Goal: Task Accomplishment & Management: Complete application form

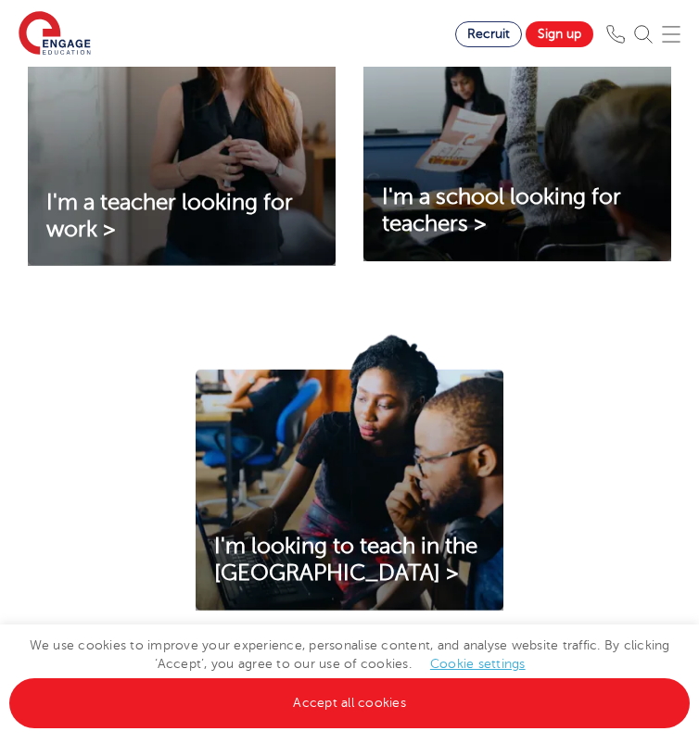
scroll to position [710, 0]
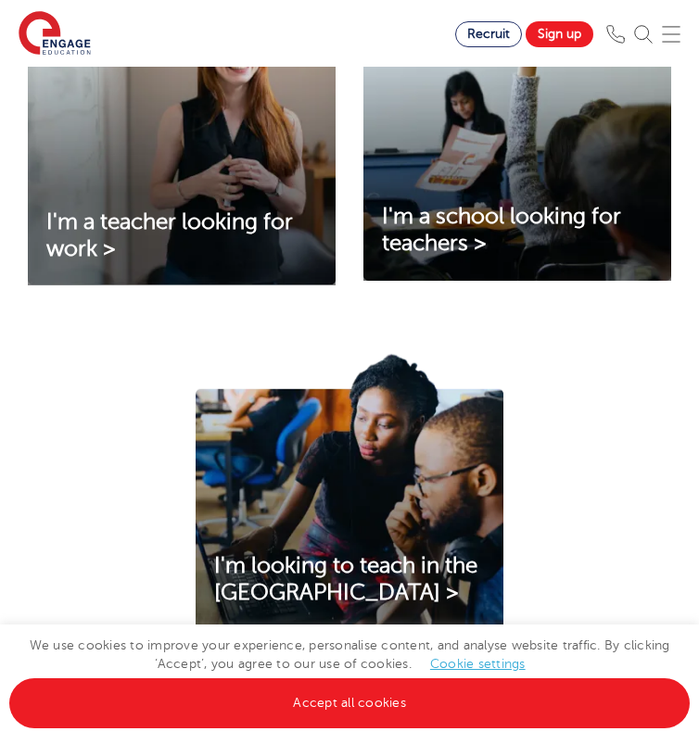
click at [244, 239] on img at bounding box center [182, 147] width 308 height 278
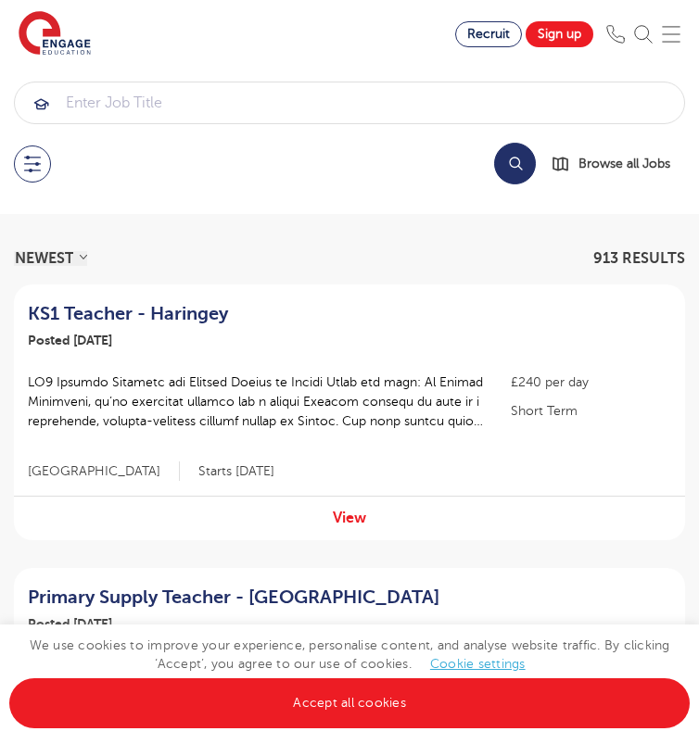
click at [520, 167] on button "Search" at bounding box center [515, 164] width 42 height 42
click at [33, 162] on button at bounding box center [32, 163] width 37 height 37
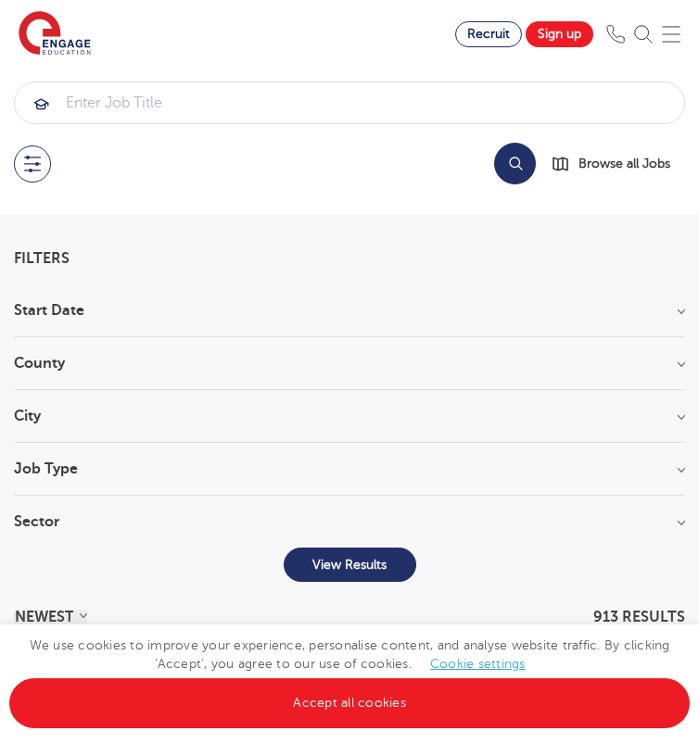
click at [165, 360] on h3 "County" at bounding box center [349, 363] width 671 height 15
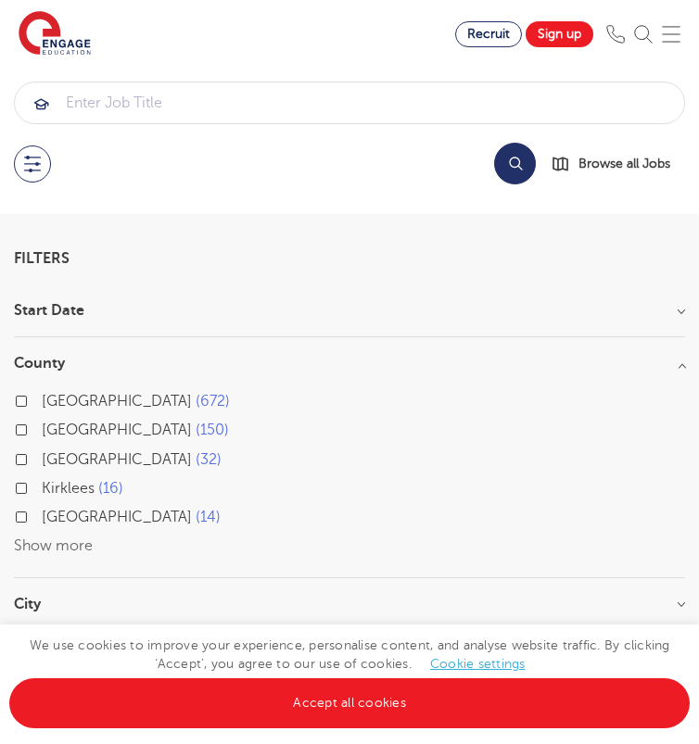
click at [27, 545] on button "Show more" at bounding box center [53, 546] width 79 height 17
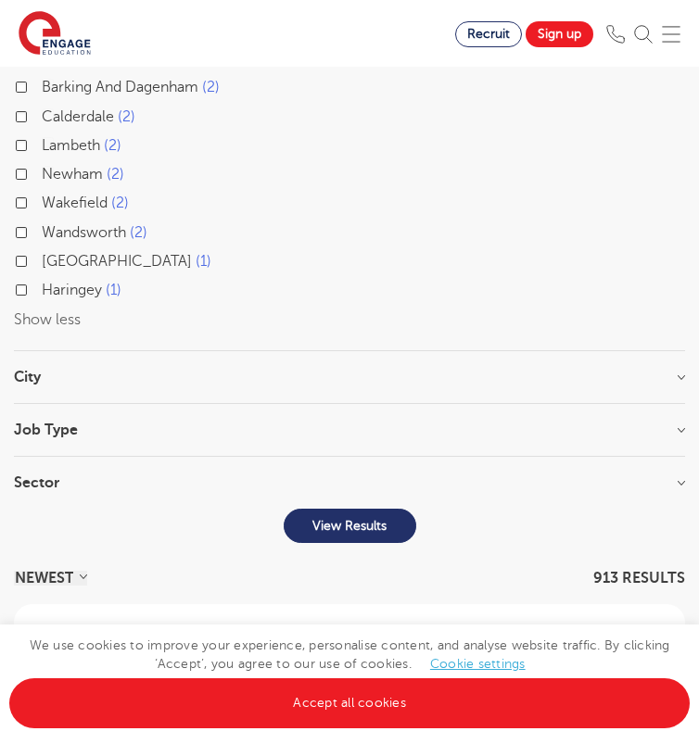
scroll to position [557, 0]
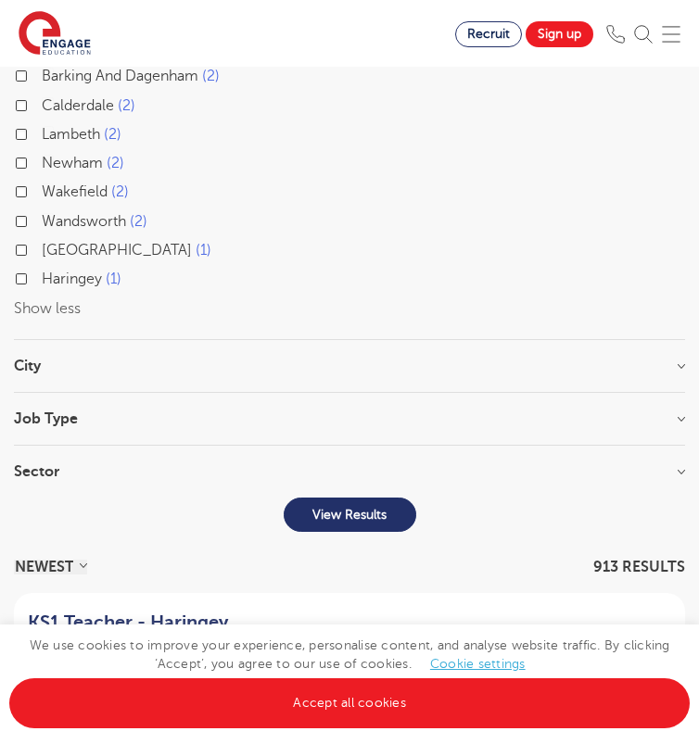
click at [61, 380] on div "City Hounslow 67 Bromley 36 Wandsworth 34 Hackney 32 Haringey 32 Show more" at bounding box center [349, 376] width 671 height 34
click at [75, 361] on h3 "City" at bounding box center [349, 366] width 671 height 15
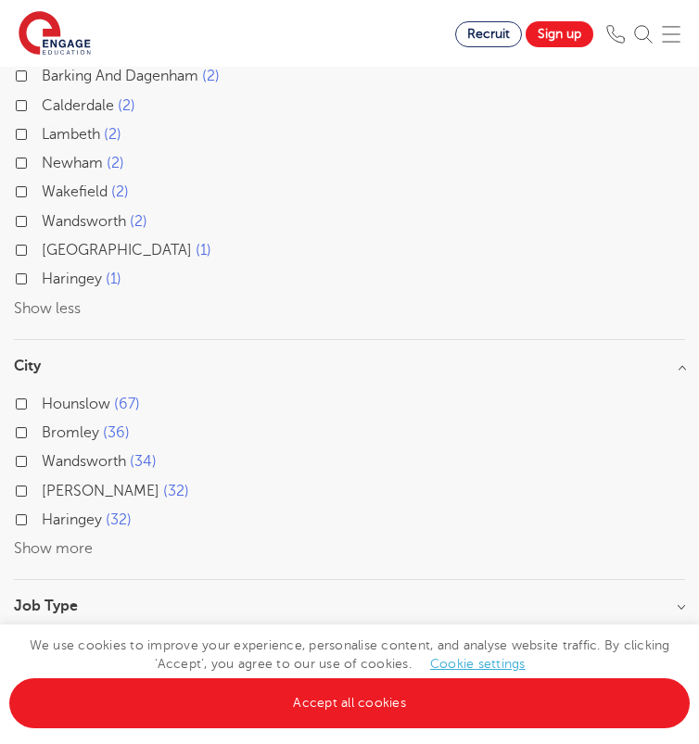
click at [28, 424] on div "Bromley 36" at bounding box center [349, 435] width 671 height 29
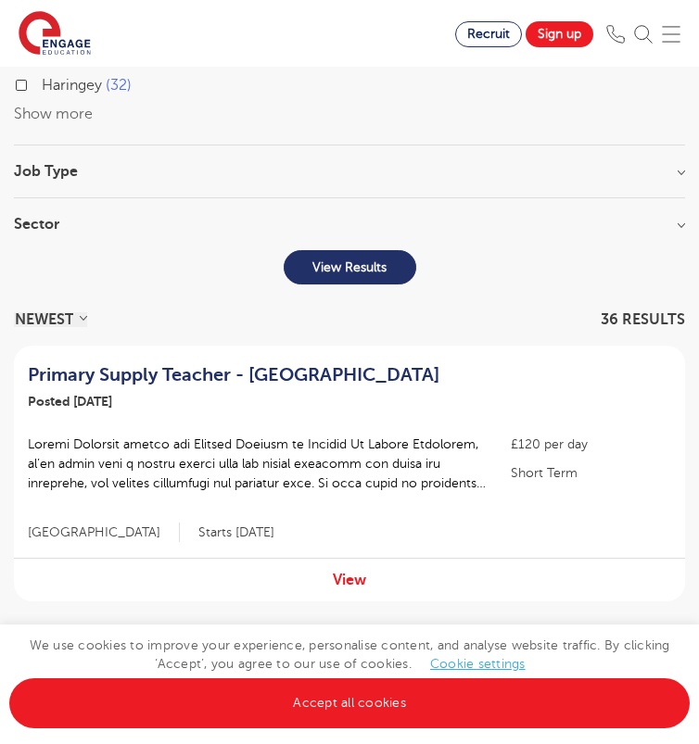
click at [362, 262] on p "View Results" at bounding box center [349, 267] width 74 height 16
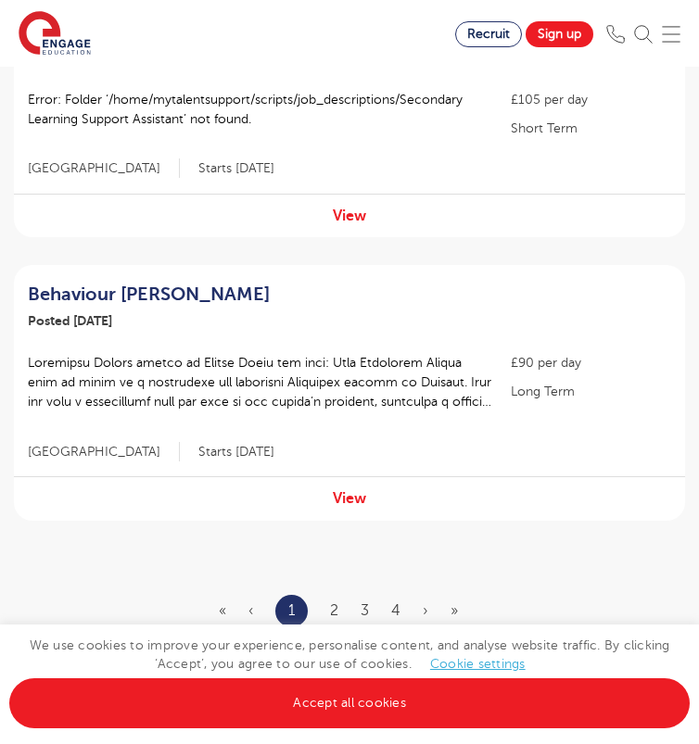
scroll to position [2620, 0]
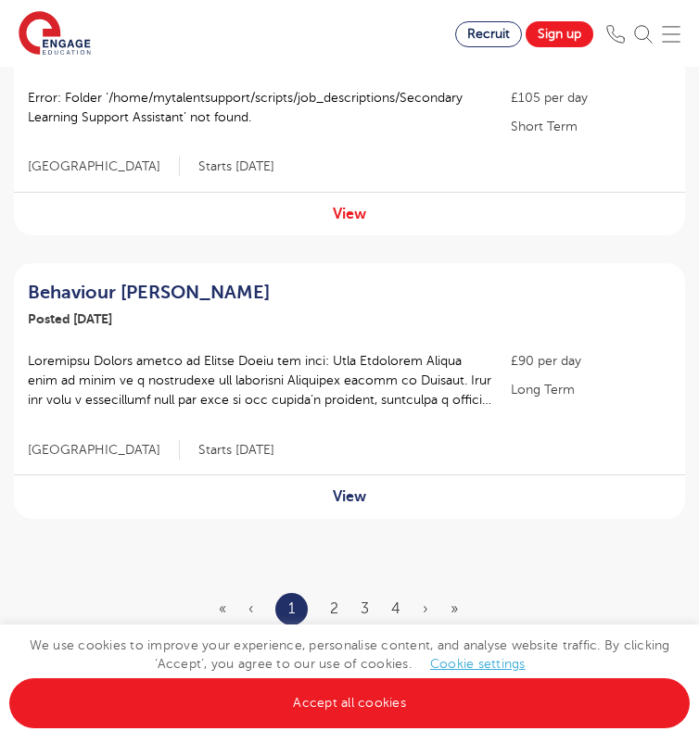
click at [348, 488] on link "View" at bounding box center [349, 496] width 33 height 17
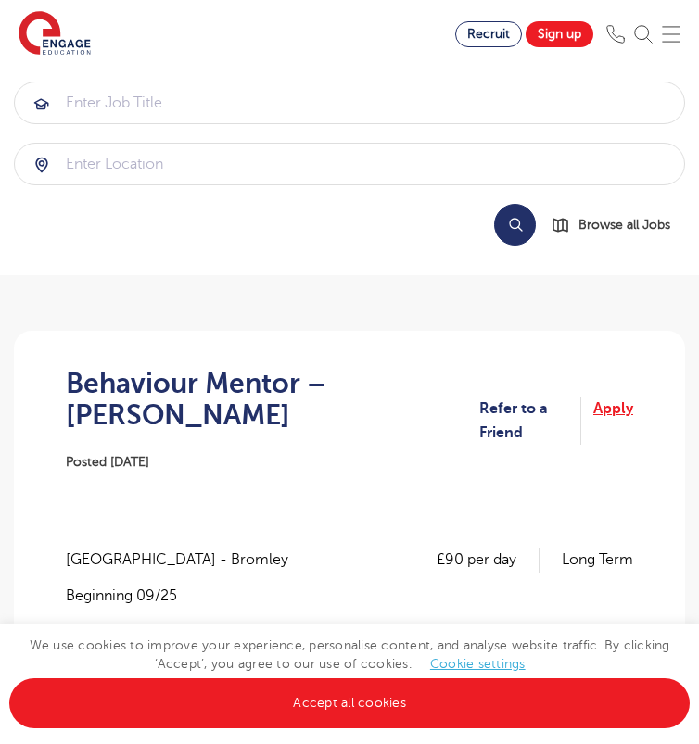
click at [617, 408] on link "Apply" at bounding box center [613, 421] width 40 height 49
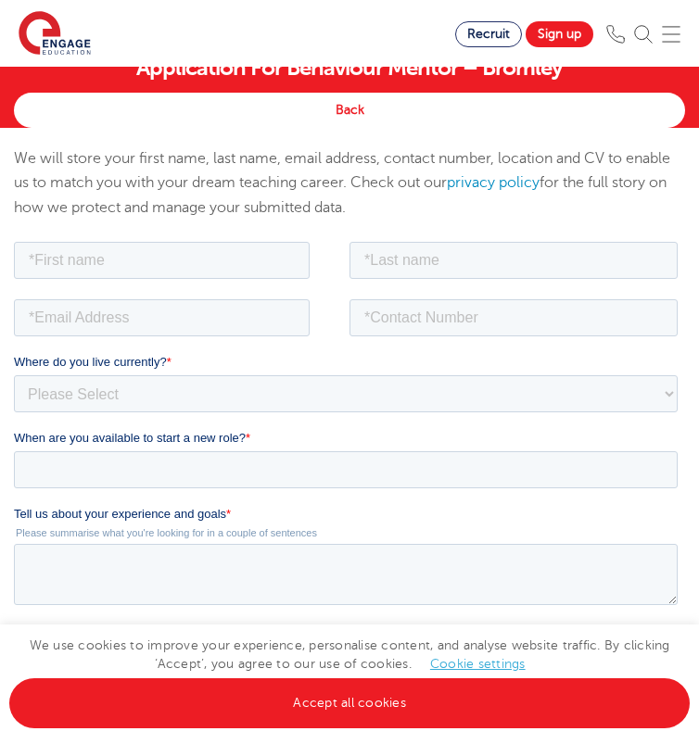
scroll to position [35, 0]
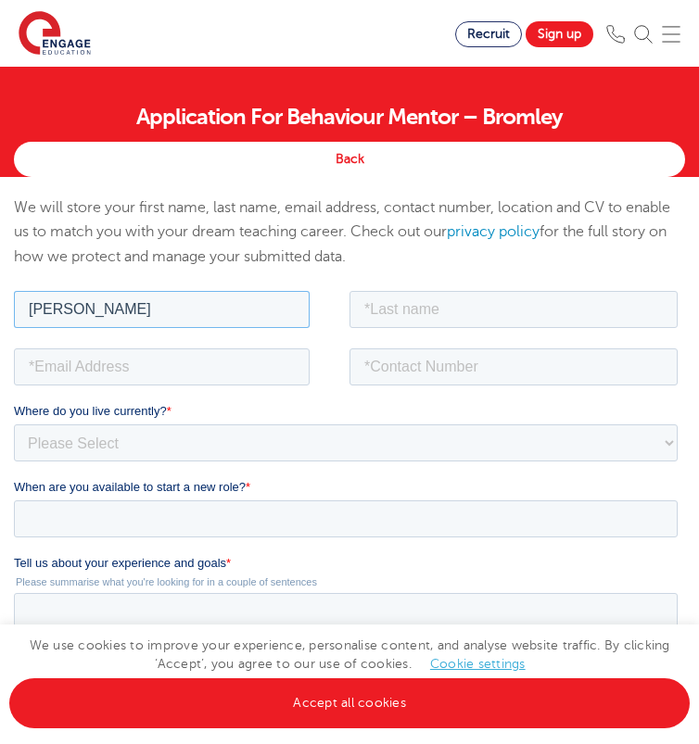
type input "Rachel"
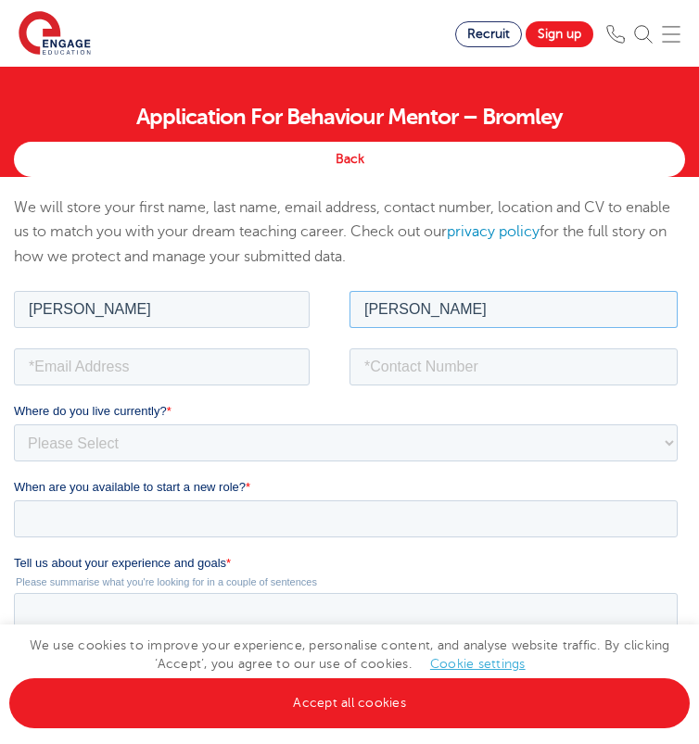
type input "Kerry"
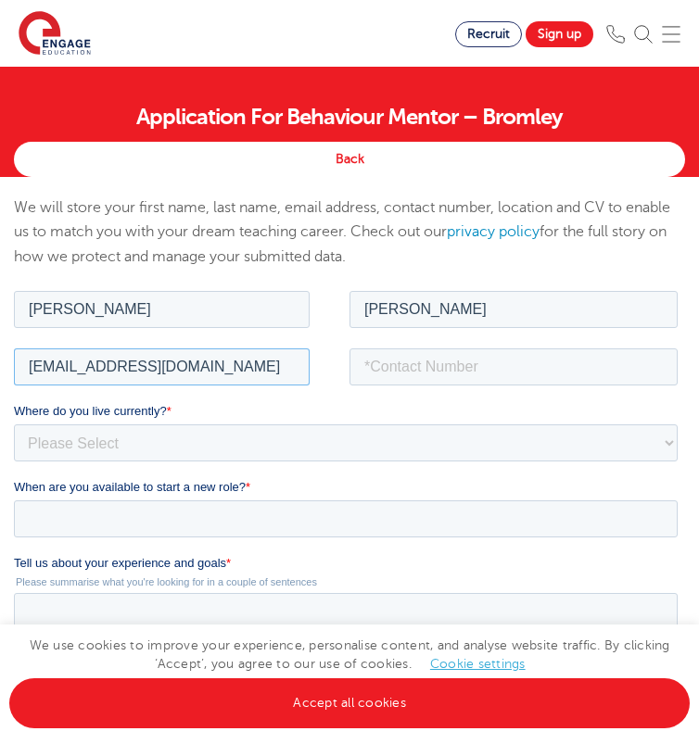
type input "rjkerry78@gmail.com"
type input "07912965701"
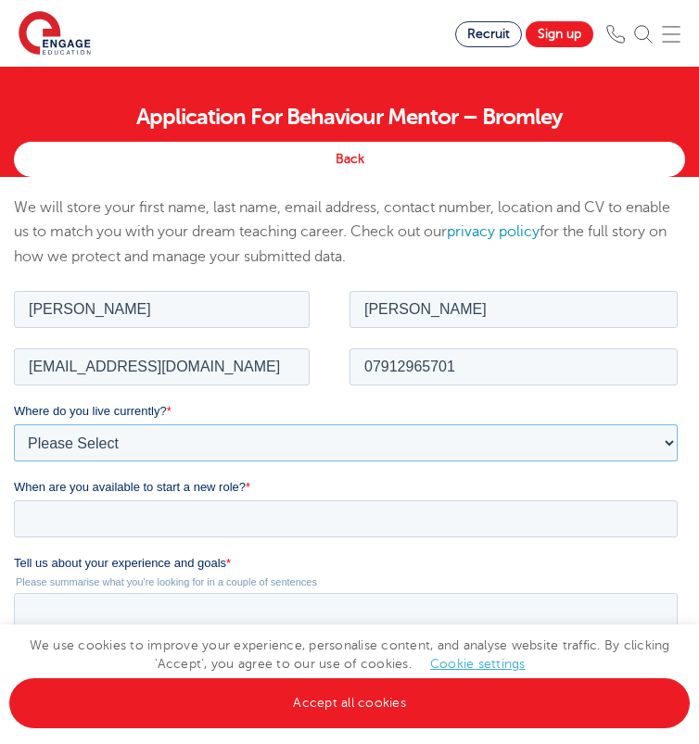
select select "UK"
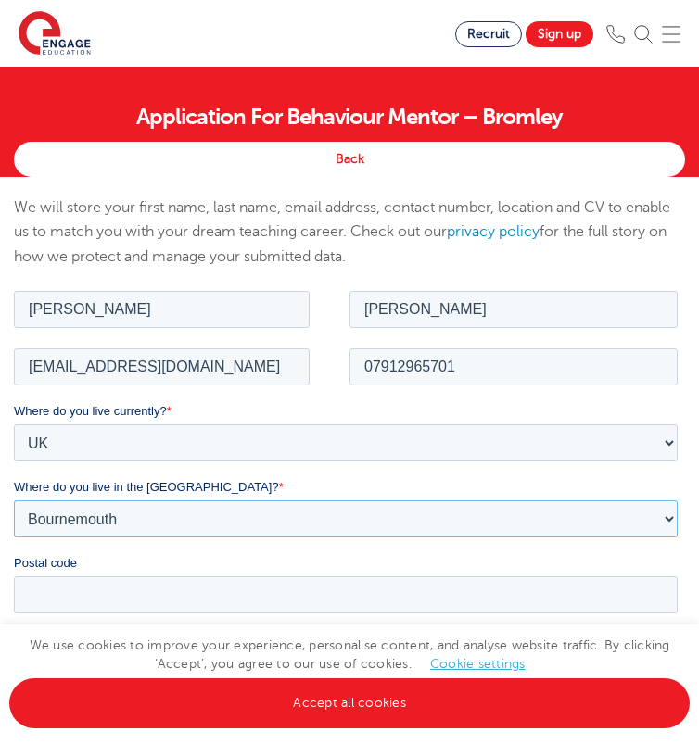
select select "Kent"
click at [164, 595] on input "Postal code" at bounding box center [346, 594] width 664 height 37
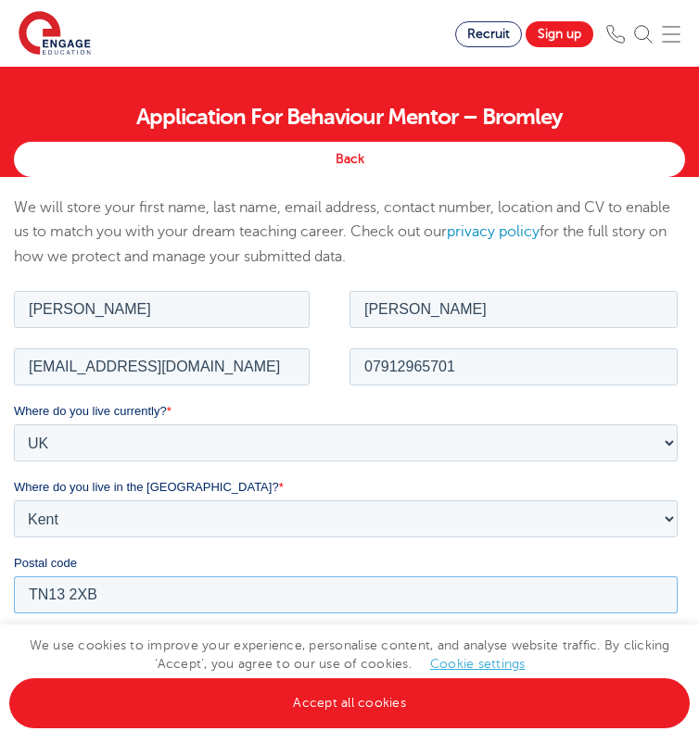
type input "TN13 2XB"
click at [276, 626] on div "We use cookies to improve your experience, personalise content, and analyse web…" at bounding box center [349, 685] width 699 height 120
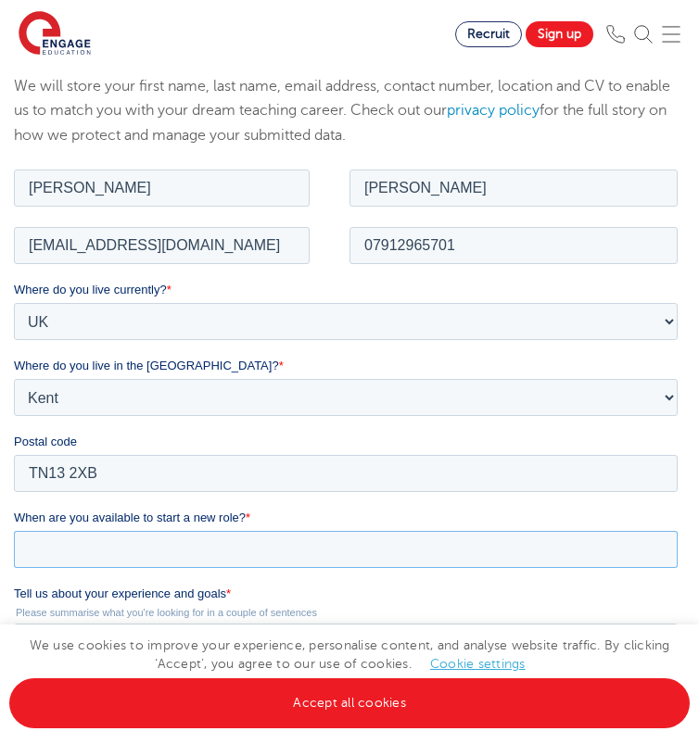
click at [259, 550] on input "When are you available to start a new role? *" at bounding box center [346, 548] width 664 height 37
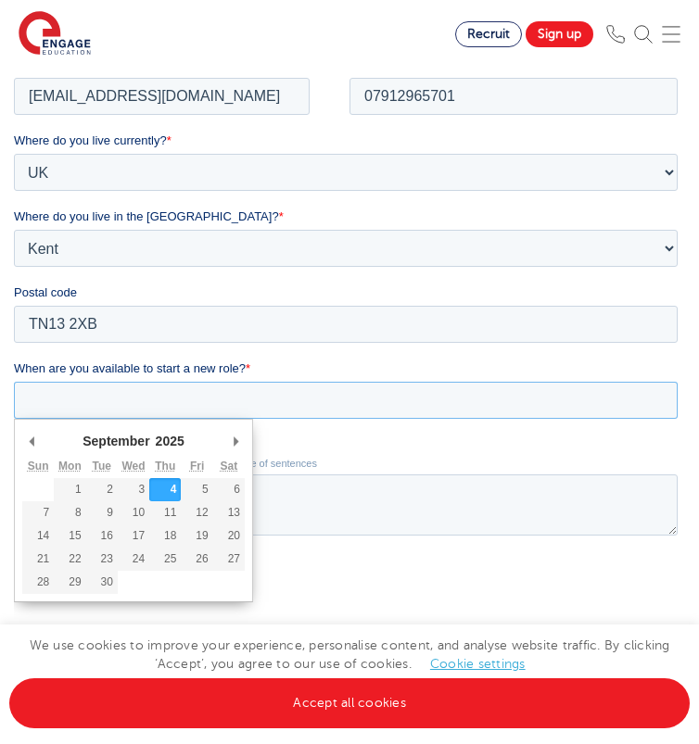
scroll to position [310, 0]
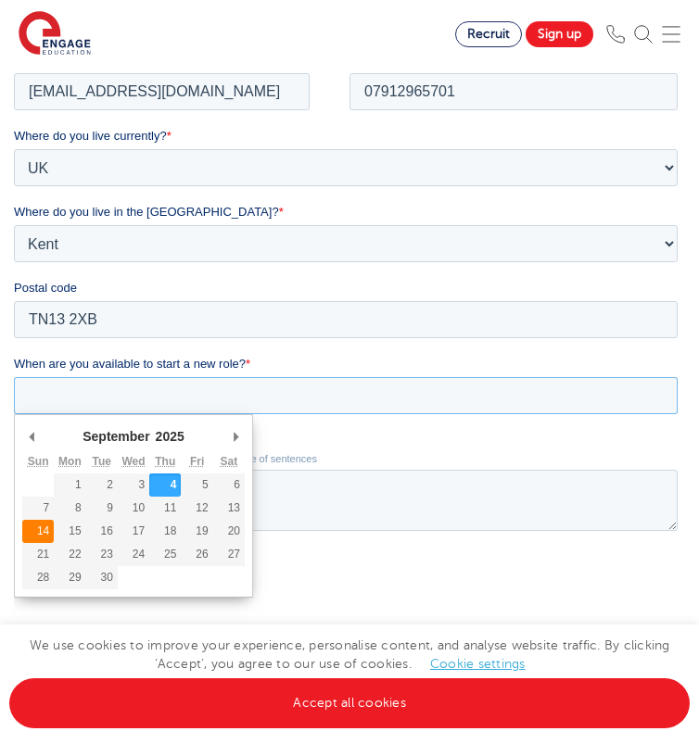
type div "2025-09-14"
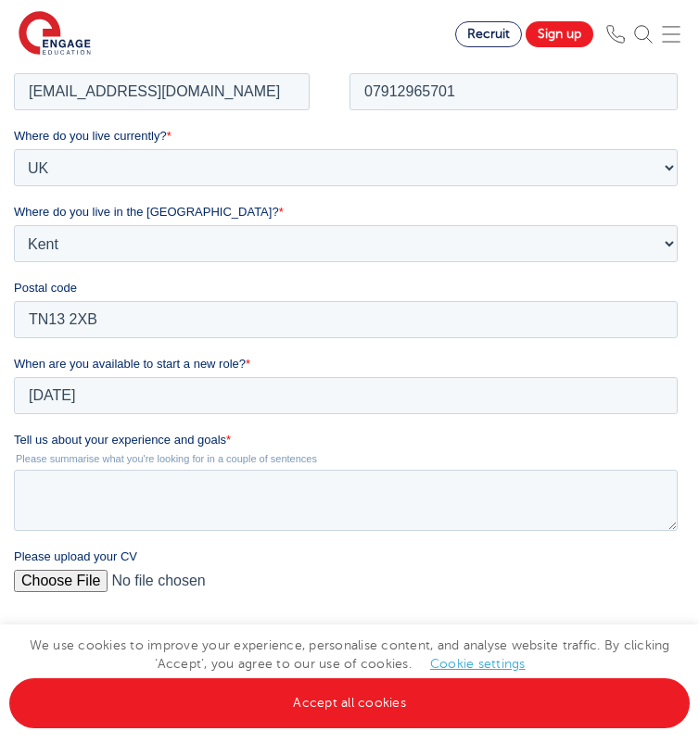
type input "2025/09/14"
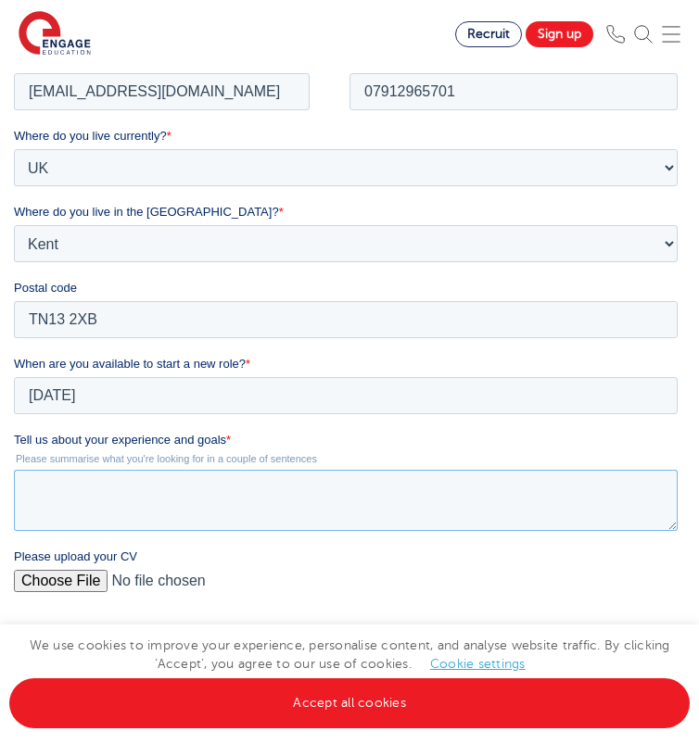
click at [145, 514] on textarea "Tell us about your experience and goals *" at bounding box center [346, 499] width 664 height 61
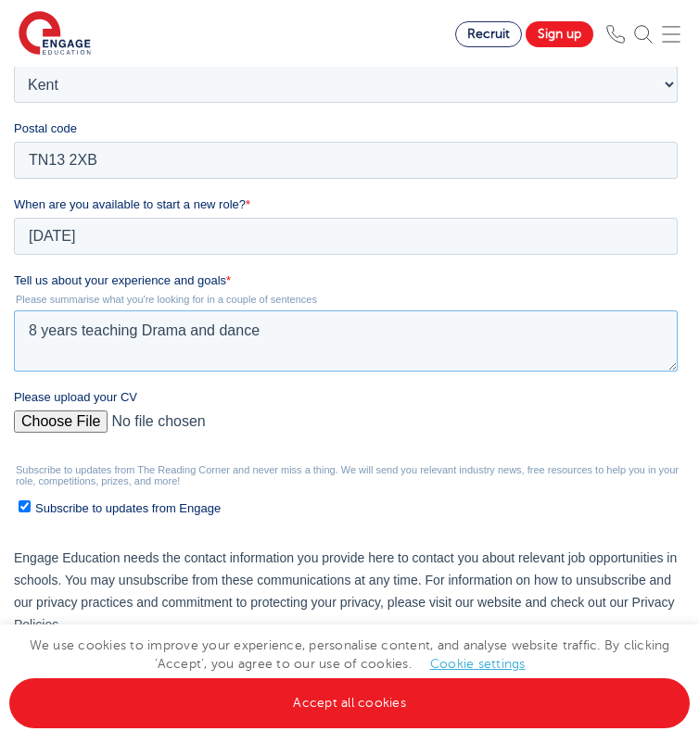
scroll to position [496, 0]
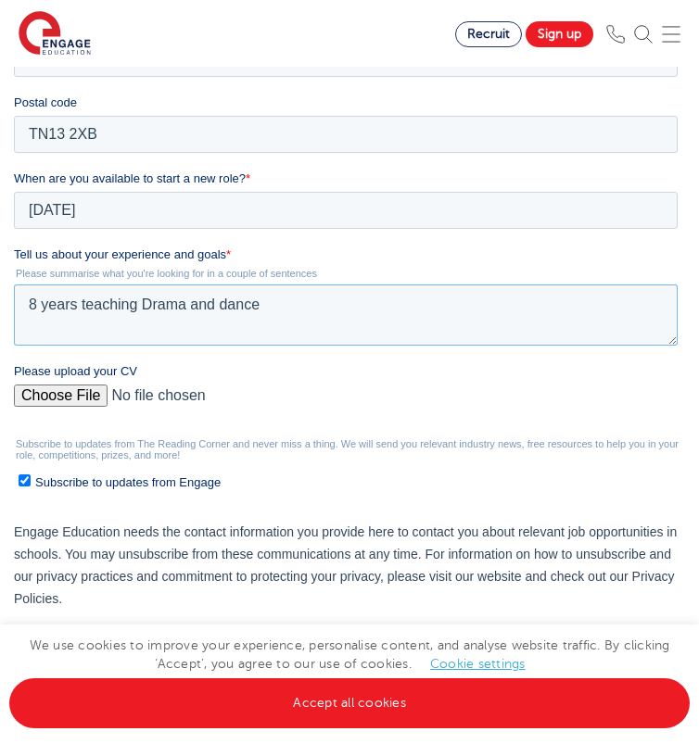
type textarea "8 years teaching Drama and dance"
click at [80, 399] on input "Please upload your CV" at bounding box center [346, 403] width 664 height 37
type input "C:\fakepath\CV RACHEL KERRY 2025.pdf"
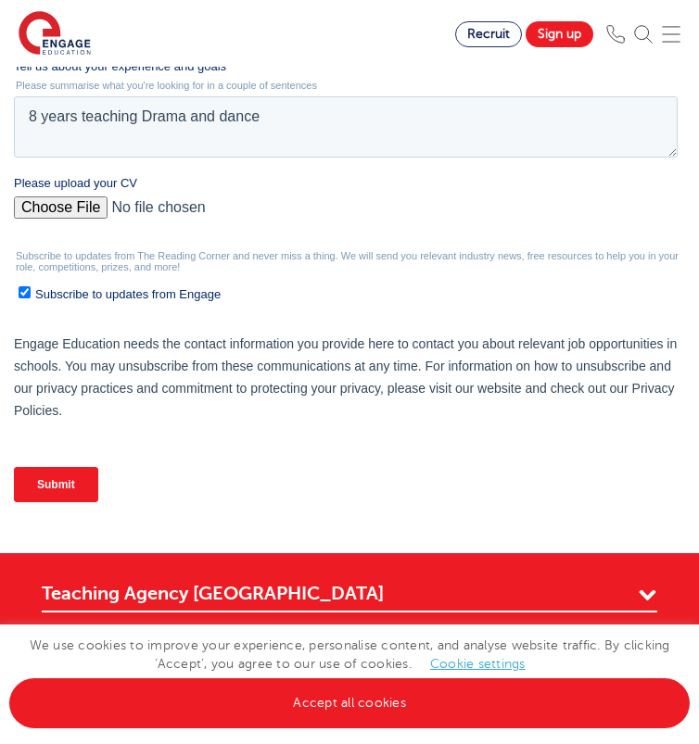
scroll to position [845, 0]
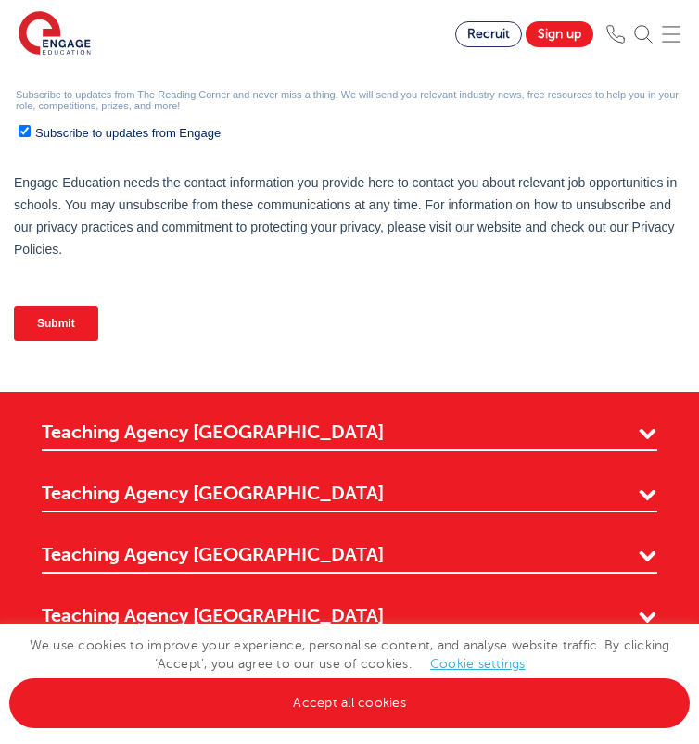
click at [72, 314] on input "Submit" at bounding box center [56, 323] width 84 height 35
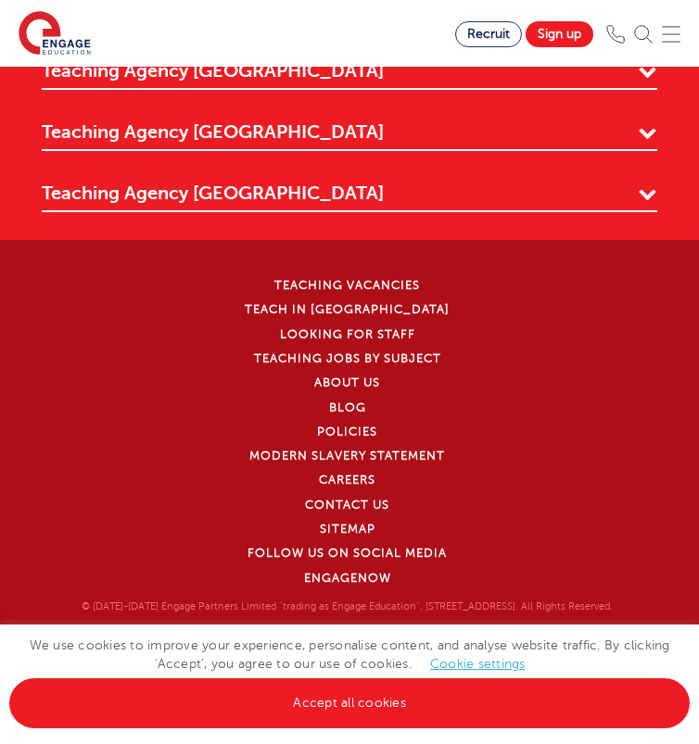
scroll to position [555, 0]
